Goal: Information Seeking & Learning: Find specific fact

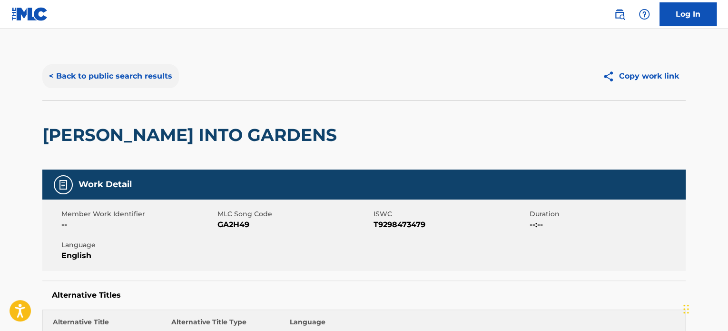
click at [130, 68] on button "< Back to public search results" at bounding box center [110, 76] width 137 height 24
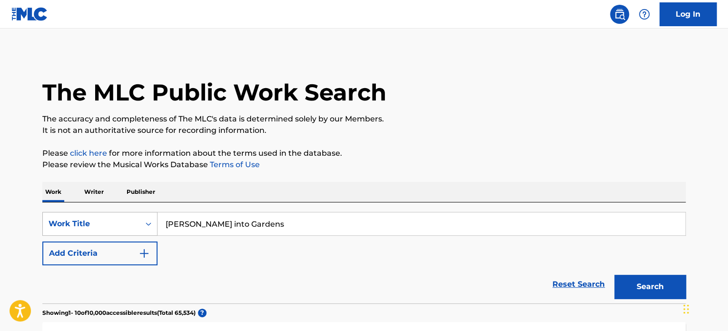
paste input "I AM YOURS"
drag, startPoint x: 245, startPoint y: 229, endPoint x: 122, endPoint y: 233, distance: 123.8
click at [122, 233] on div "SearchWithCriteria6e7c709a-3803-45aa-926c-e2f8304135b7 Work Title [PERSON_NAME]…" at bounding box center [363, 224] width 643 height 24
type input "I AM YOURS"
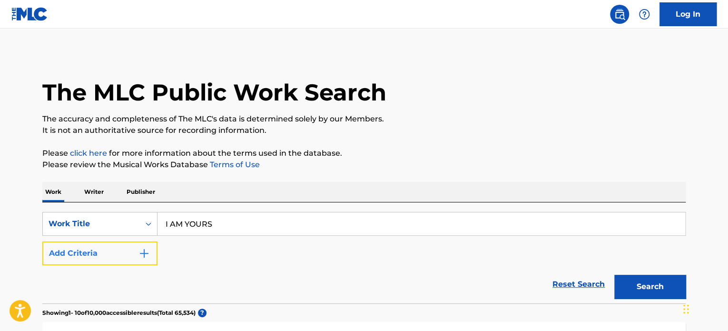
click at [127, 258] on button "Add Criteria" at bounding box center [99, 253] width 115 height 24
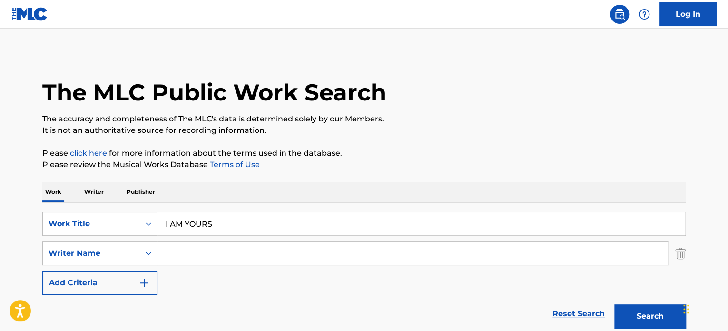
click at [211, 252] on input "Search Form" at bounding box center [412, 253] width 510 height 23
paste input "[PERSON_NAME]"
type input "[PERSON_NAME]"
click at [637, 315] on button "Search" at bounding box center [649, 316] width 71 height 24
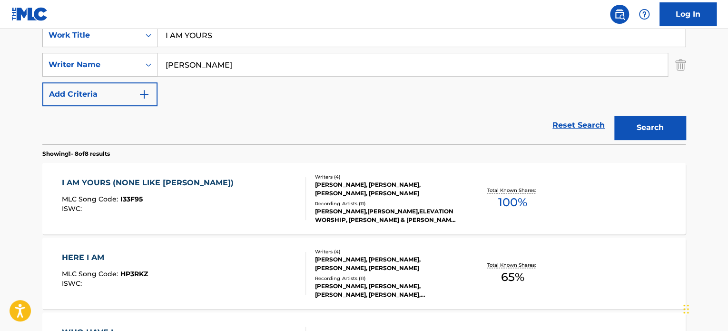
scroll to position [190, 0]
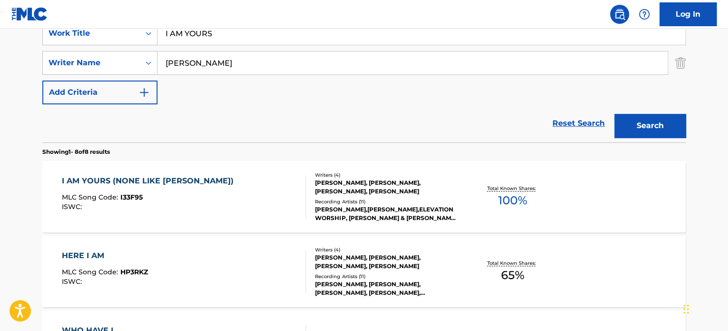
click at [237, 196] on div "I AM YOURS (NONE LIKE [DEMOGRAPHIC_DATA]) MLC Song Code : I33F95 ISWC :" at bounding box center [184, 196] width 244 height 43
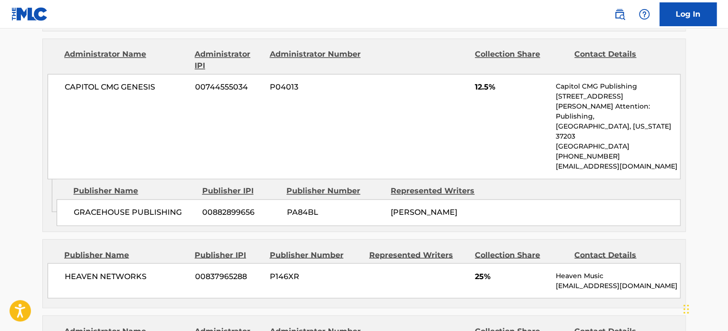
scroll to position [618, 0]
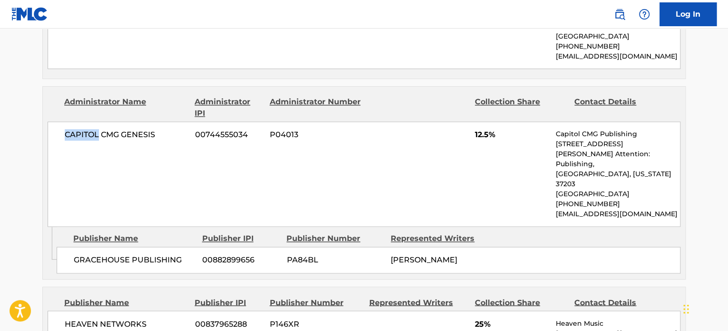
drag, startPoint x: 98, startPoint y: 123, endPoint x: 47, endPoint y: 126, distance: 51.9
click at [47, 126] on div "Administrator Name Administrator IPI Administrator Number Collection Share Cont…" at bounding box center [364, 157] width 642 height 140
copy span "CAPITOL"
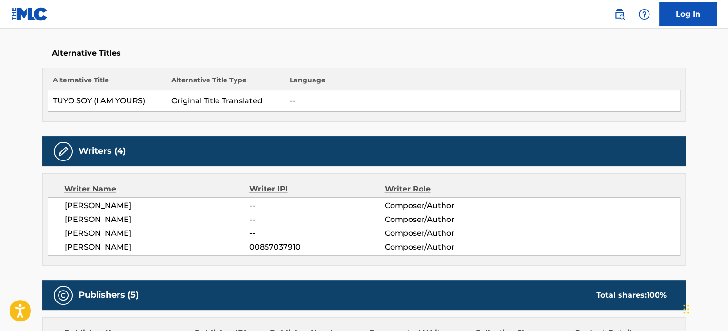
scroll to position [48, 0]
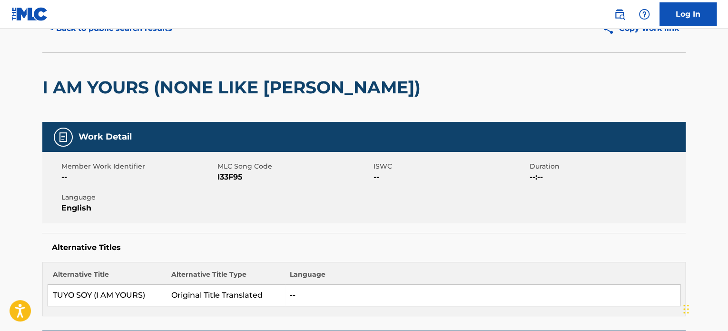
click at [229, 174] on span "I33F95" at bounding box center [294, 176] width 154 height 11
copy span "I33F95"
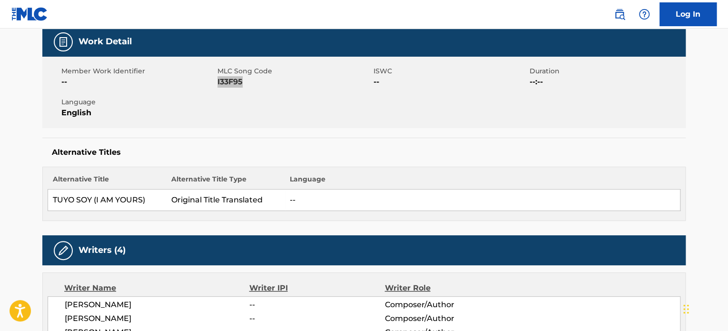
scroll to position [238, 0]
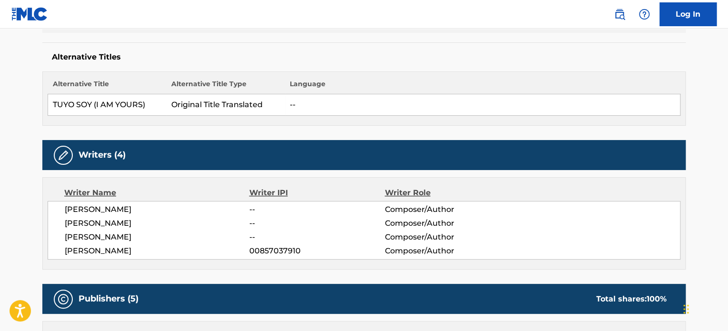
click at [137, 209] on span "[PERSON_NAME]" at bounding box center [157, 209] width 185 height 11
copy div "[PERSON_NAME]"
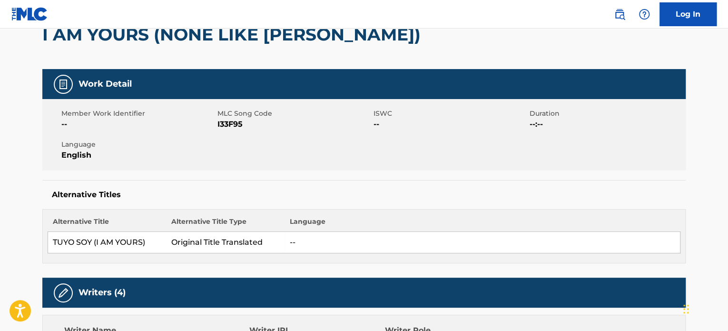
scroll to position [0, 0]
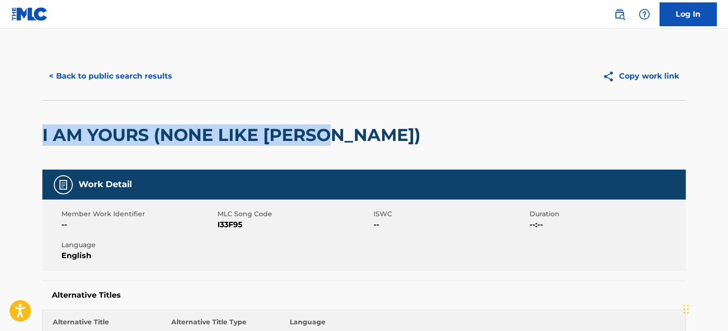
drag, startPoint x: 182, startPoint y: 133, endPoint x: 335, endPoint y: 142, distance: 153.9
copy h2 "I AM YOURS (NONE LIKE [PERSON_NAME])"
click at [148, 143] on h2 "I AM YOURS (NONE LIKE [PERSON_NAME])" at bounding box center [233, 134] width 383 height 21
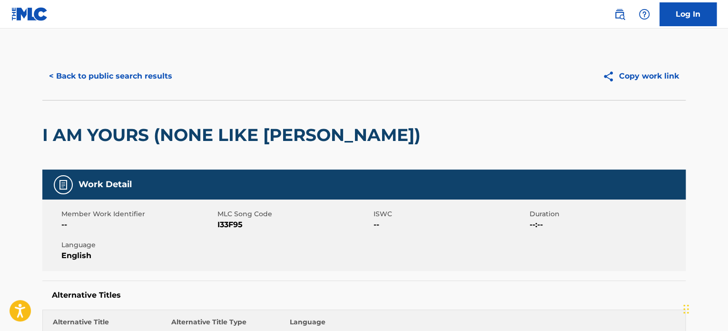
click at [147, 135] on h2 "I AM YOURS (NONE LIKE [PERSON_NAME])" at bounding box center [233, 134] width 383 height 21
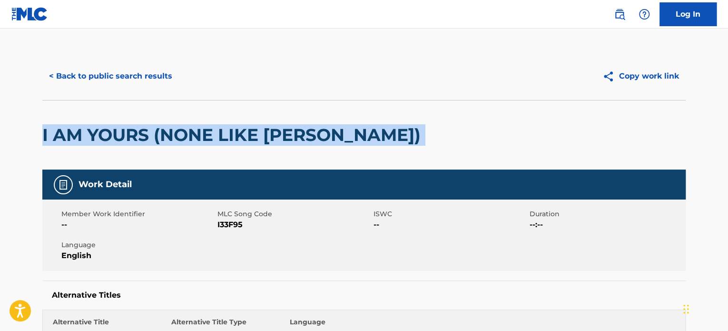
click at [147, 135] on h2 "I AM YOURS (NONE LIKE [PERSON_NAME])" at bounding box center [233, 134] width 383 height 21
copy div "I AM YOURS (NONE LIKE [PERSON_NAME])"
